Goal: Information Seeking & Learning: Learn about a topic

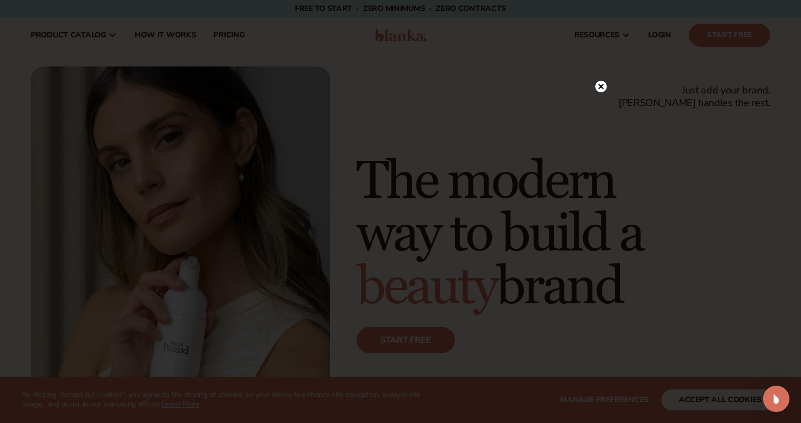
click at [597, 85] on circle at bounding box center [601, 87] width 12 height 12
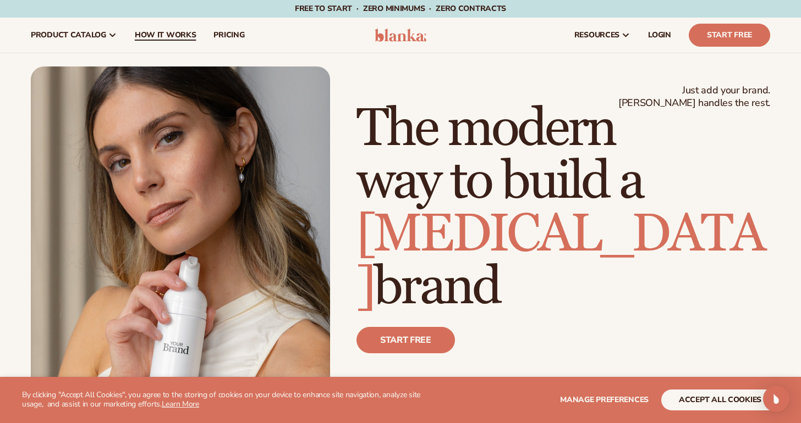
click at [164, 37] on span "How It Works" at bounding box center [166, 35] width 62 height 9
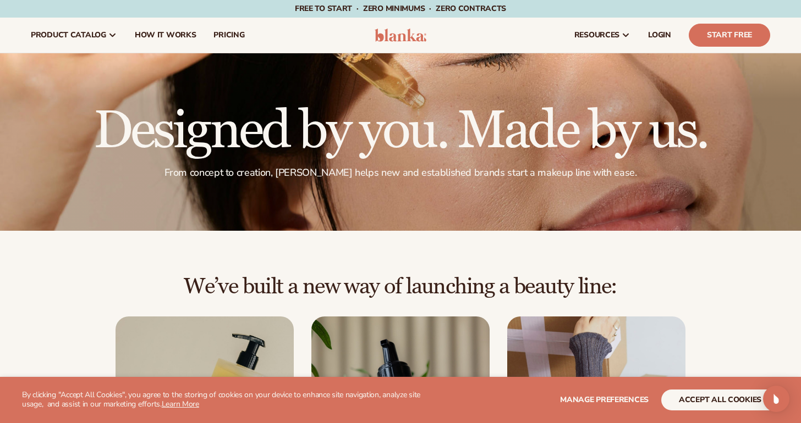
click at [694, 397] on button "accept all cookies" at bounding box center [720, 400] width 118 height 21
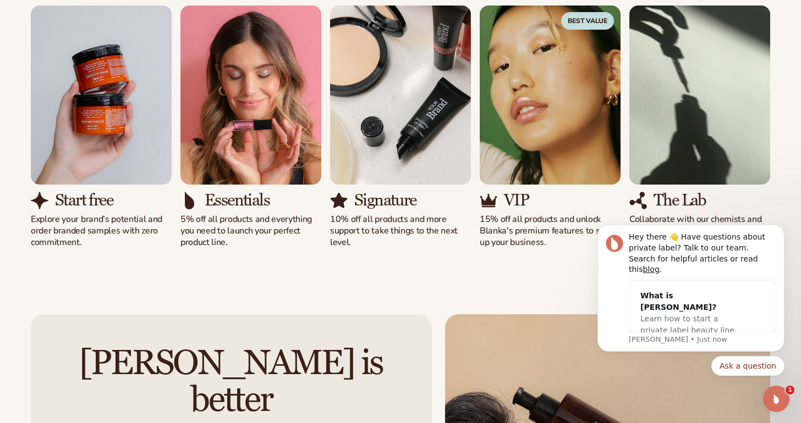
click at [790, 208] on div "Solutions for every stage Preview your brand on hundreds of products. View pric…" at bounding box center [400, 94] width 801 height 398
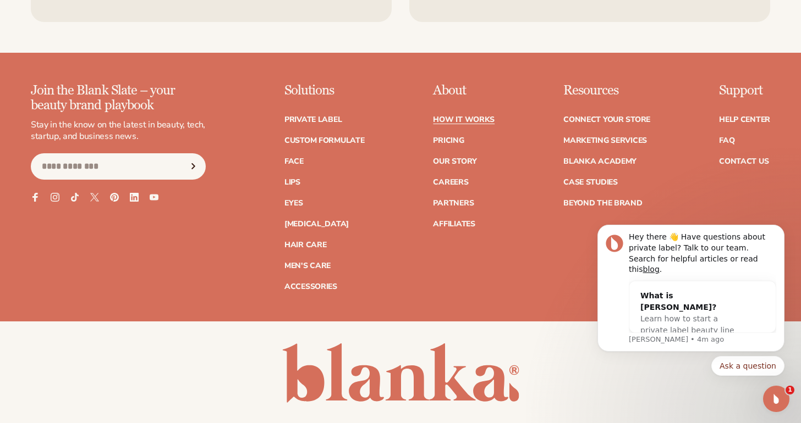
scroll to position [2456, 0]
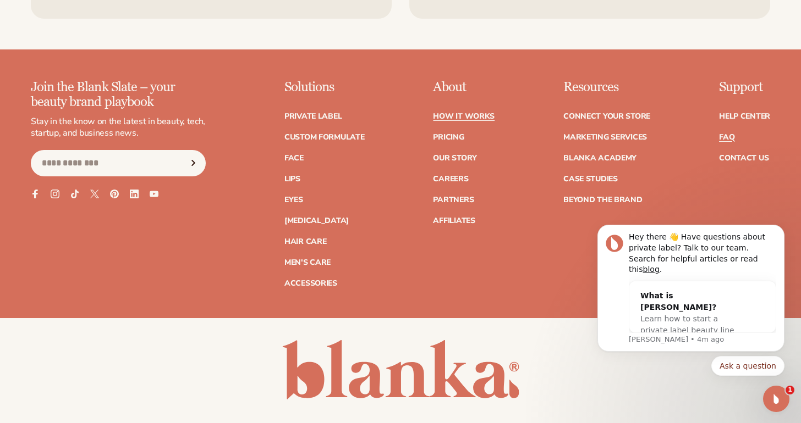
click at [731, 134] on link "FAQ" at bounding box center [726, 138] width 15 height 8
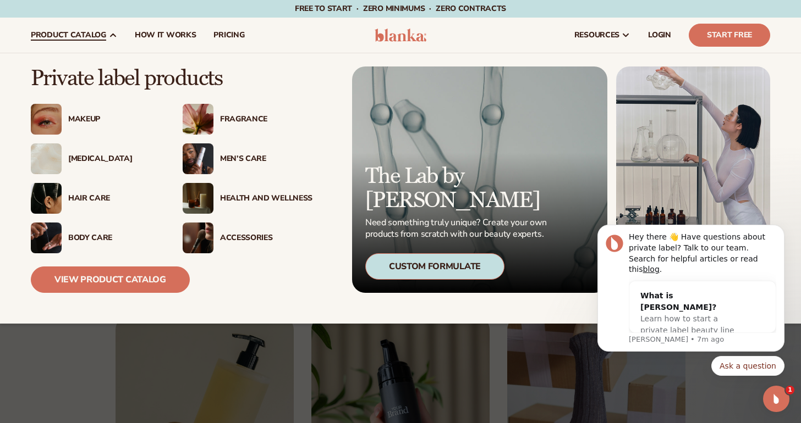
click at [79, 119] on div "Makeup" at bounding box center [114, 119] width 92 height 9
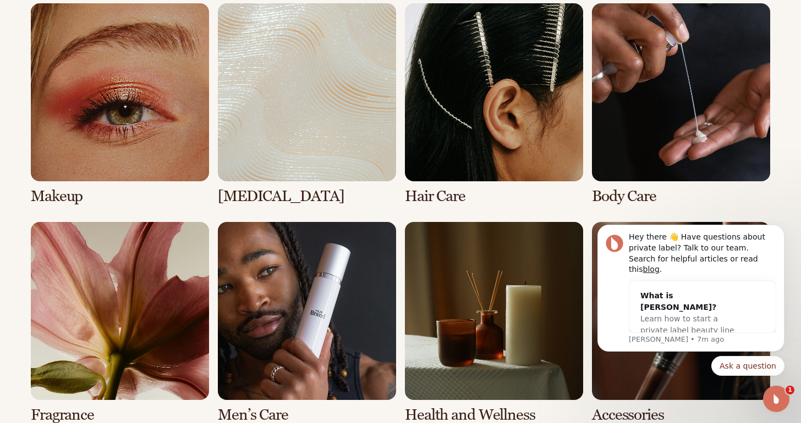
scroll to position [832, 0]
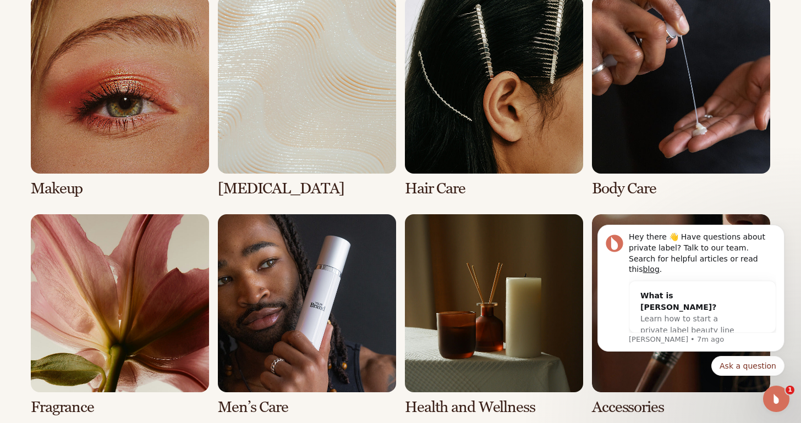
click at [152, 118] on link "1 / 8" at bounding box center [120, 97] width 178 height 202
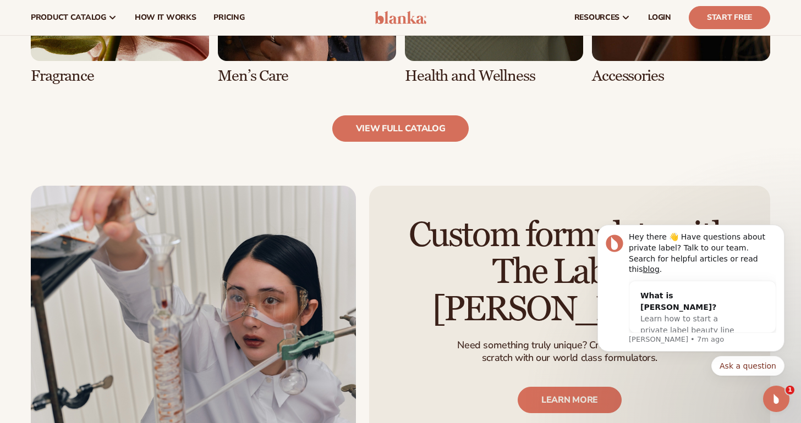
scroll to position [1180, 0]
click at [426, 132] on link "view full catalog" at bounding box center [400, 128] width 137 height 26
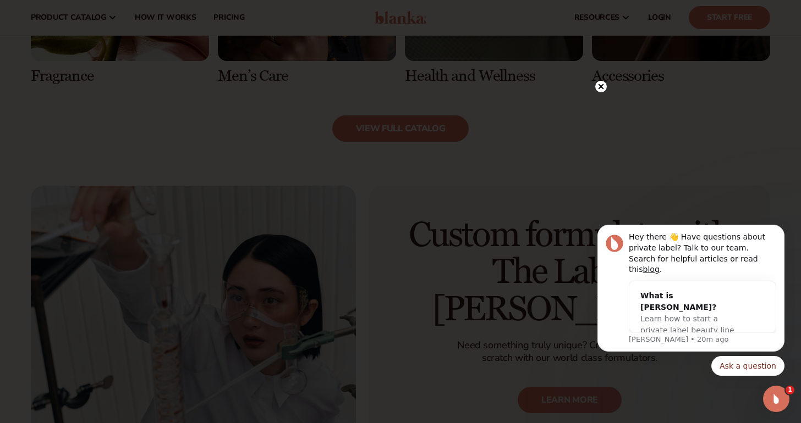
click at [600, 86] on icon at bounding box center [600, 86] width 5 height 5
